Goal: Navigation & Orientation: Find specific page/section

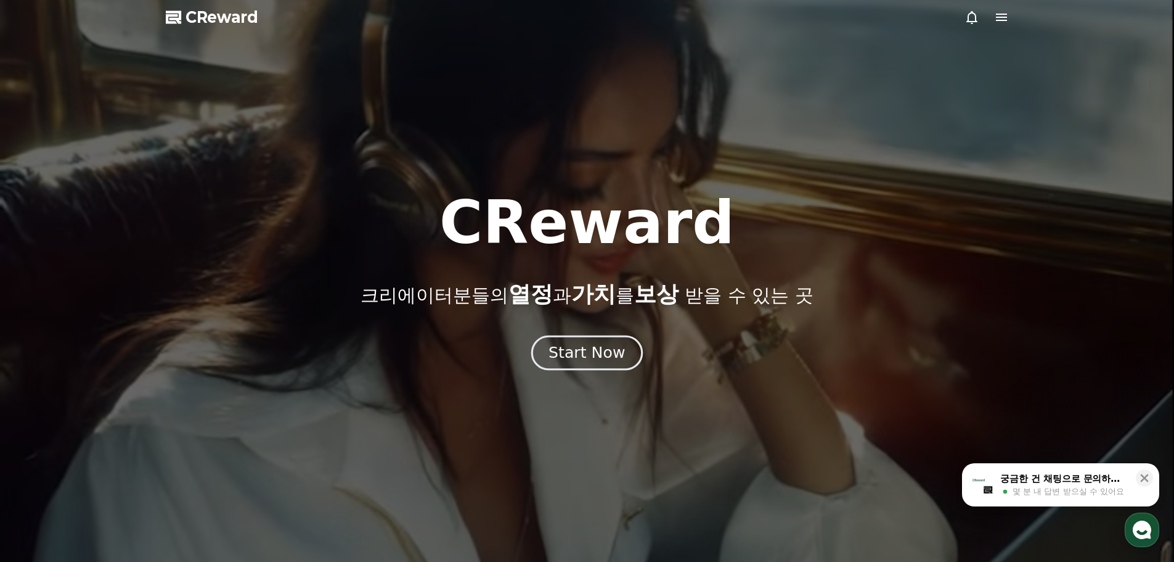
click at [582, 358] on div "Start Now" at bounding box center [587, 352] width 76 height 21
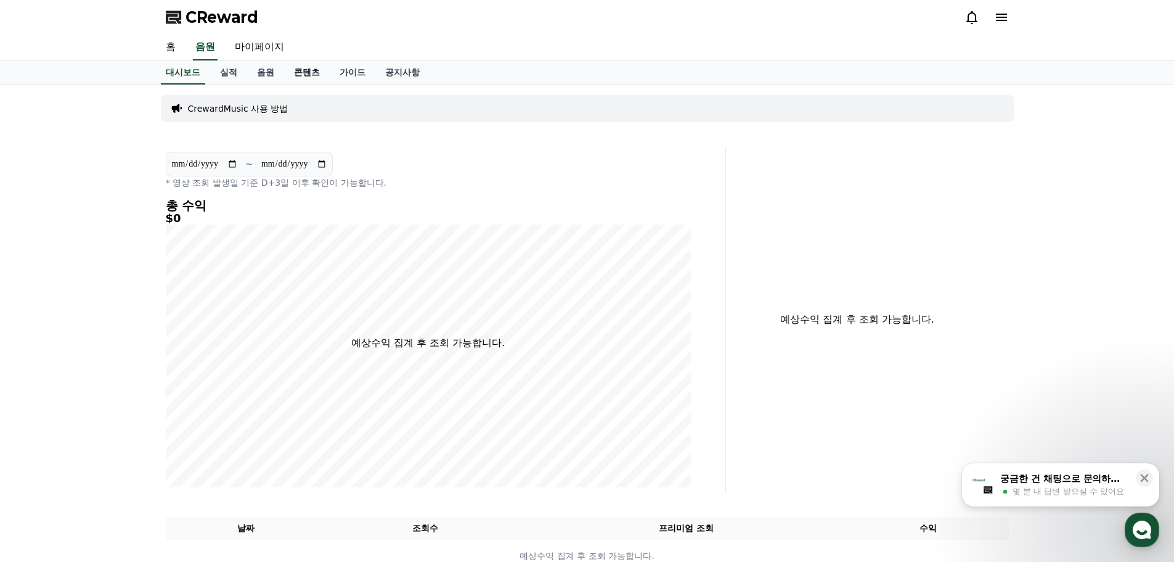
click at [308, 76] on link "콘텐츠" at bounding box center [307, 72] width 46 height 23
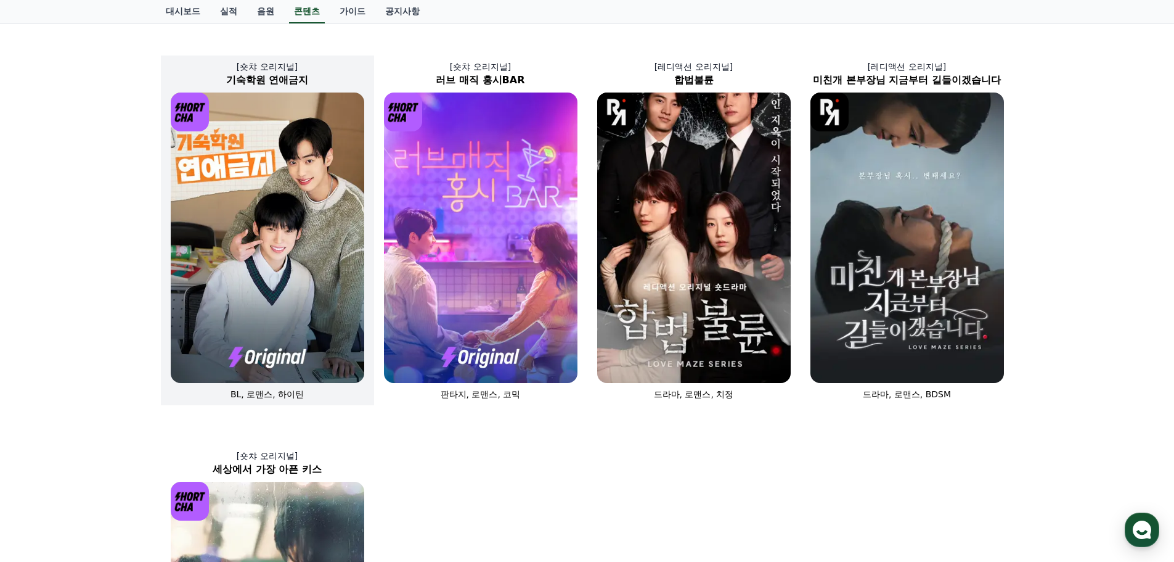
scroll to position [346, 0]
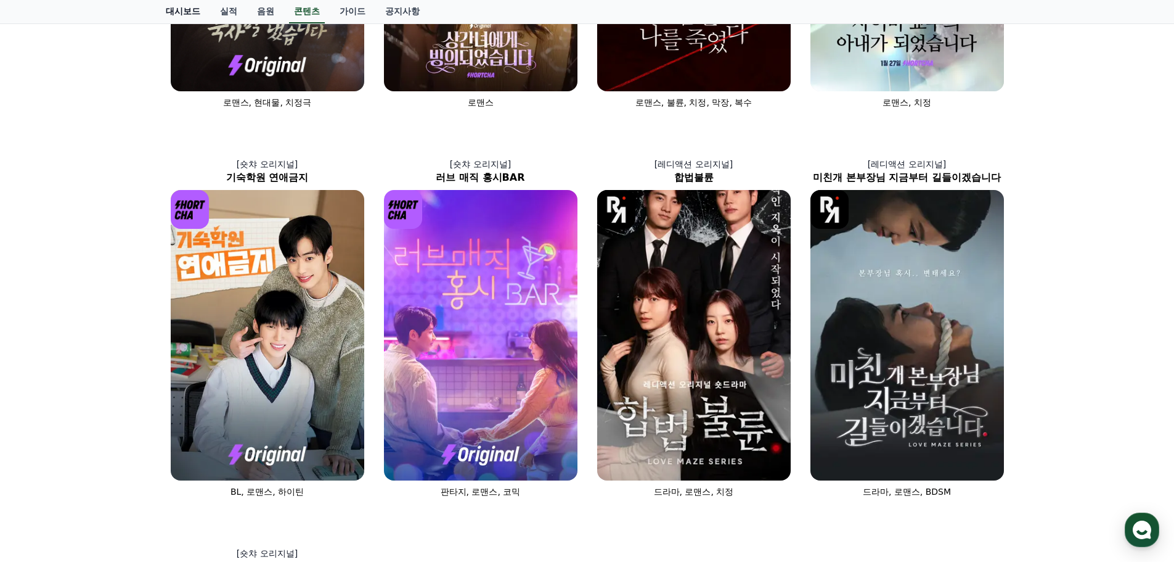
click at [187, 8] on link "대시보드" at bounding box center [183, 11] width 54 height 23
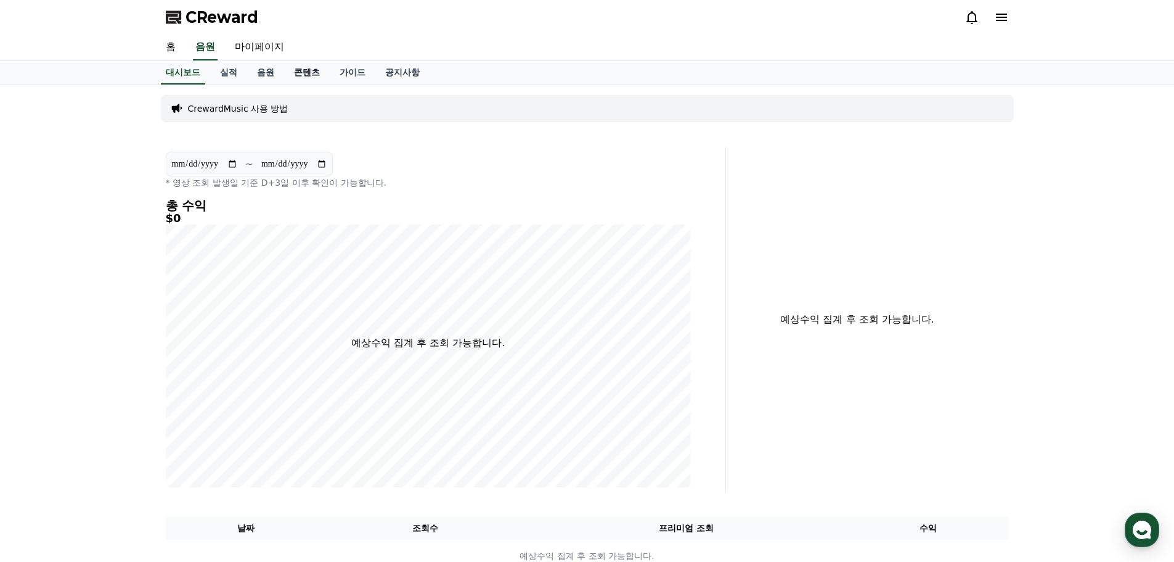
click at [319, 75] on link "콘텐츠" at bounding box center [307, 72] width 46 height 23
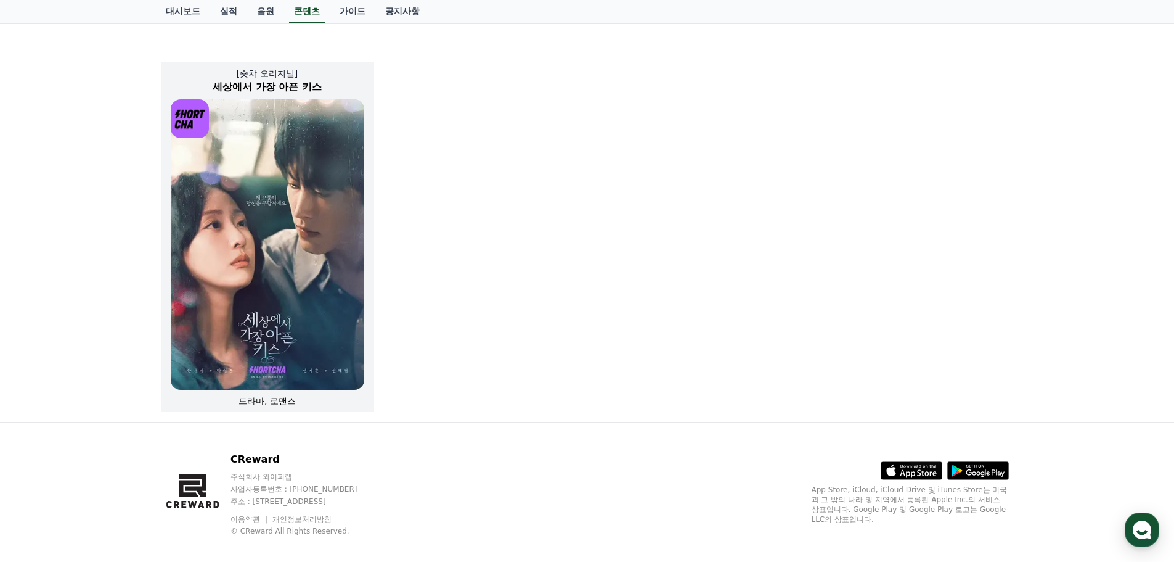
scroll to position [839, 0]
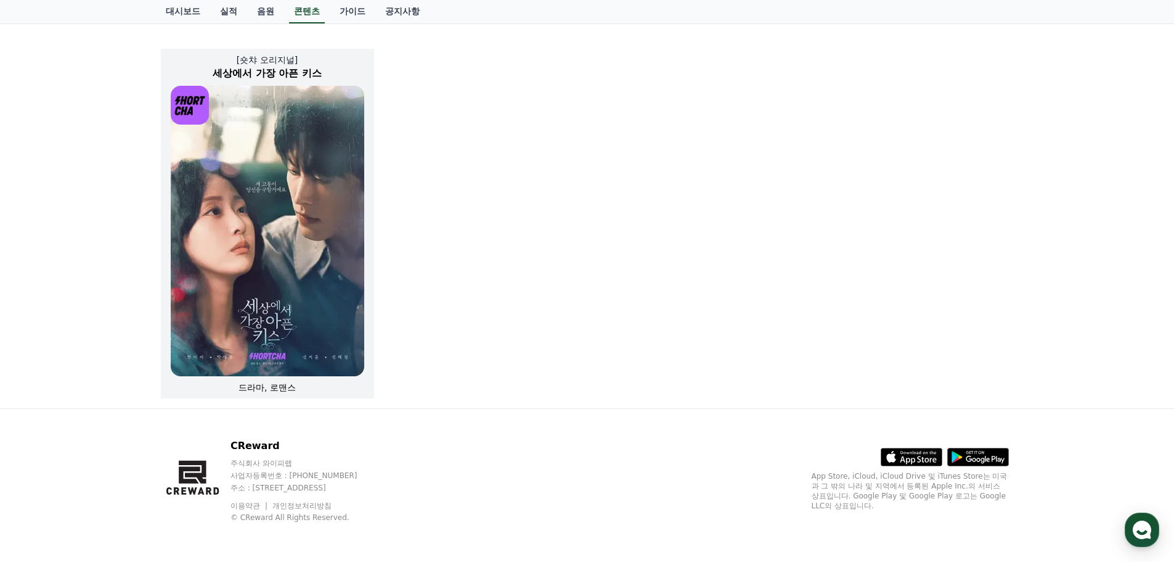
click at [279, 385] on span "드라마, 로맨스" at bounding box center [267, 387] width 57 height 10
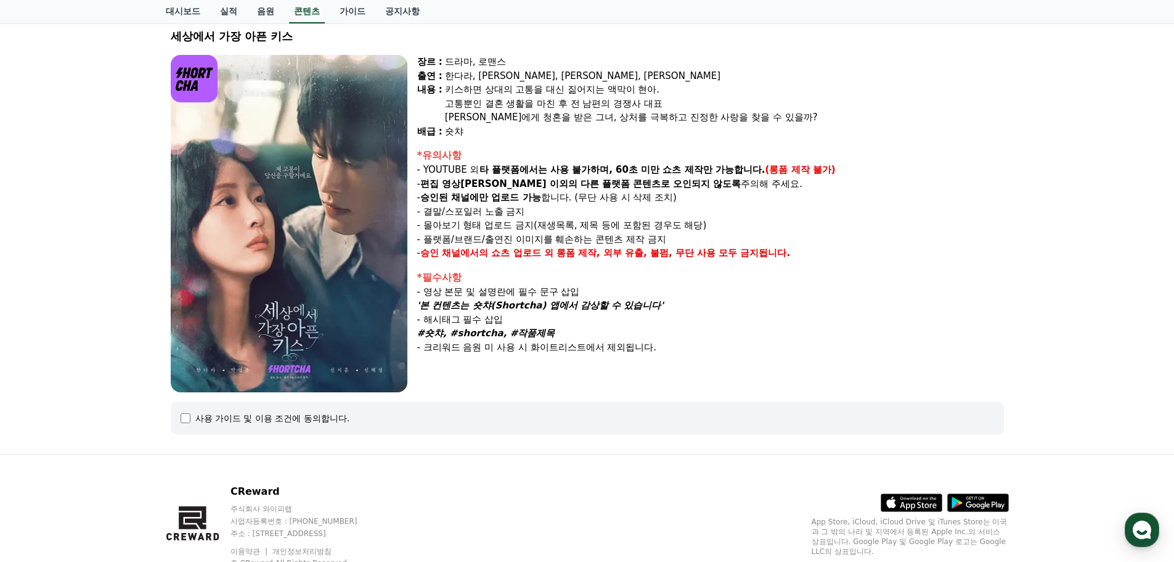
scroll to position [123, 0]
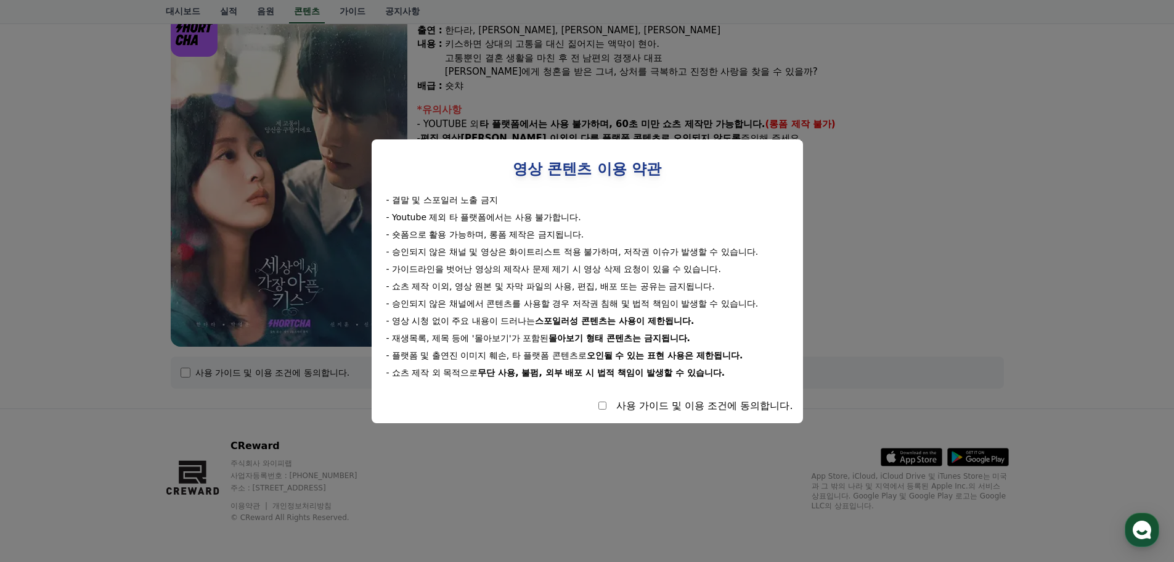
select select
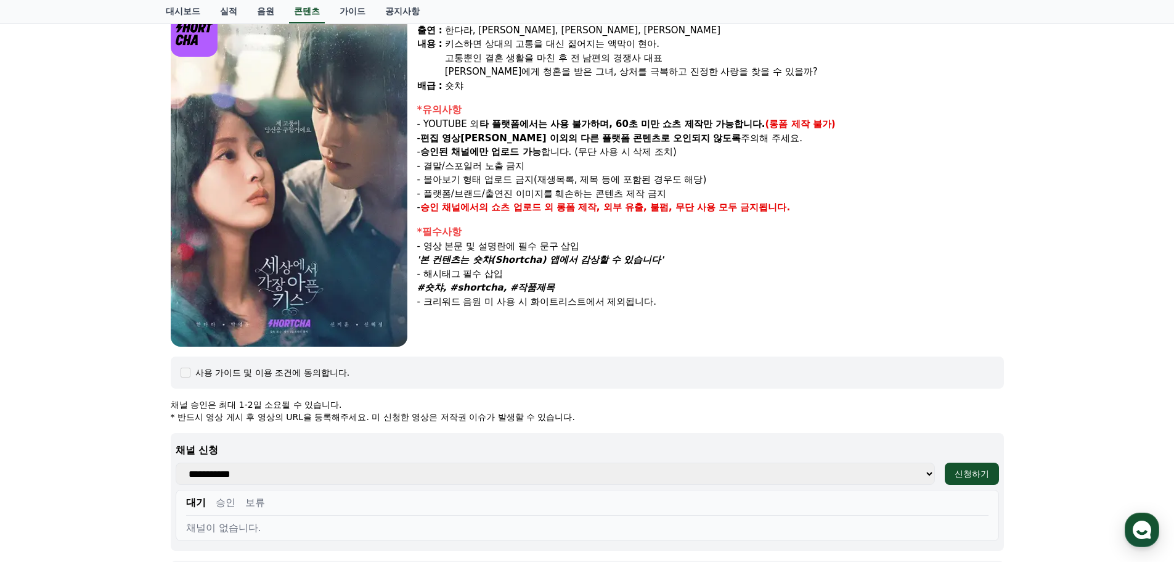
scroll to position [431, 0]
